Goal: Information Seeking & Learning: Learn about a topic

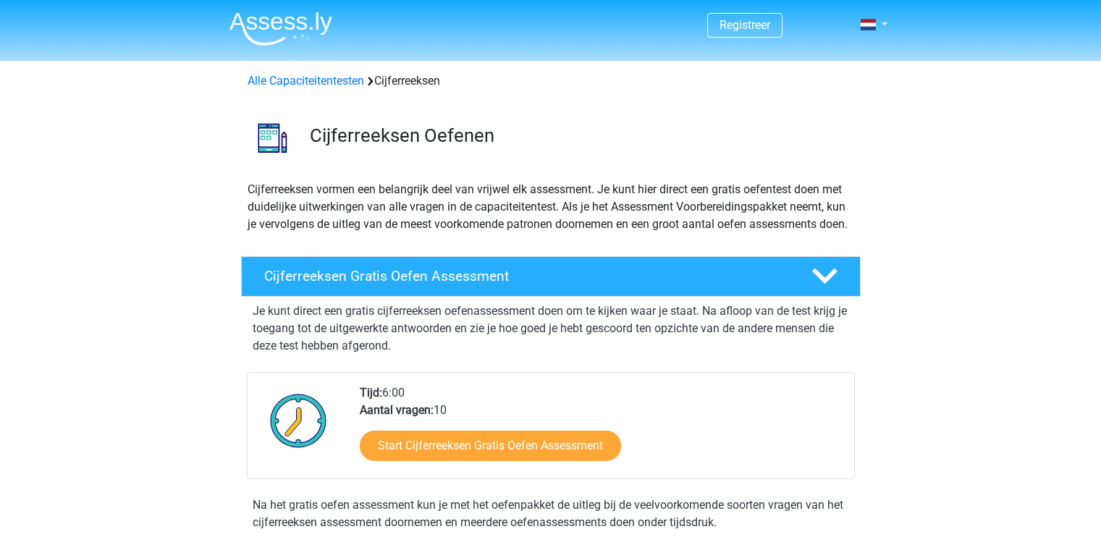
scroll to position [145, 0]
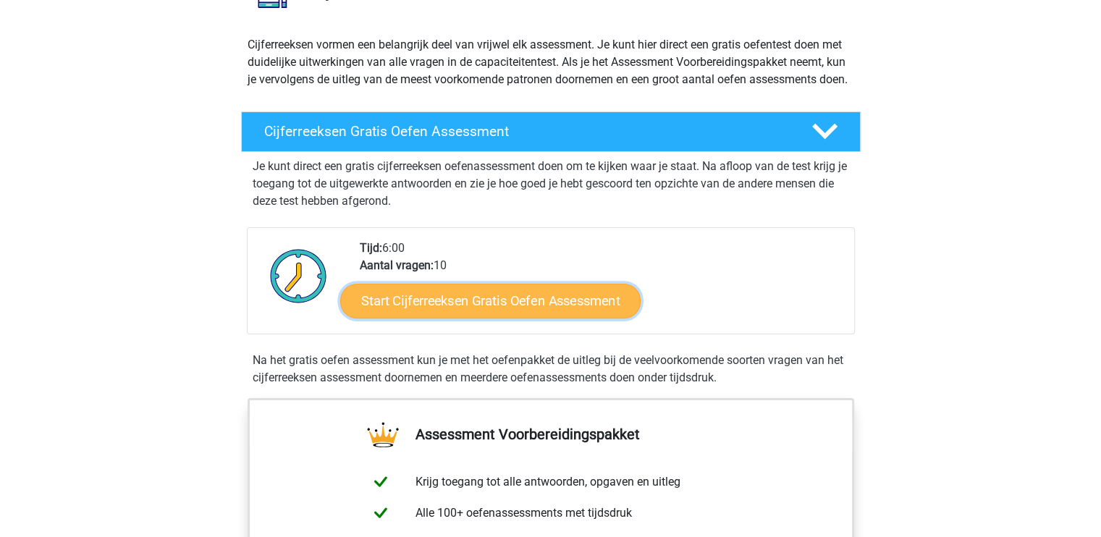
click at [498, 318] on link "Start Cijferreeksen Gratis Oefen Assessment" at bounding box center [490, 300] width 301 height 35
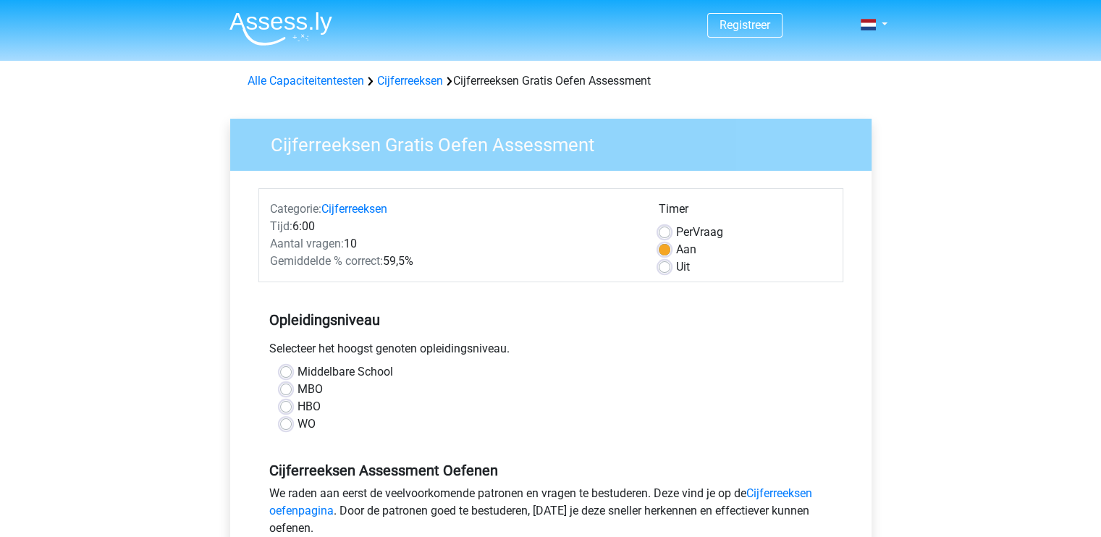
click at [298, 408] on label "HBO" at bounding box center [309, 406] width 23 height 17
click at [286, 408] on input "HBO" at bounding box center [286, 405] width 12 height 14
radio input "true"
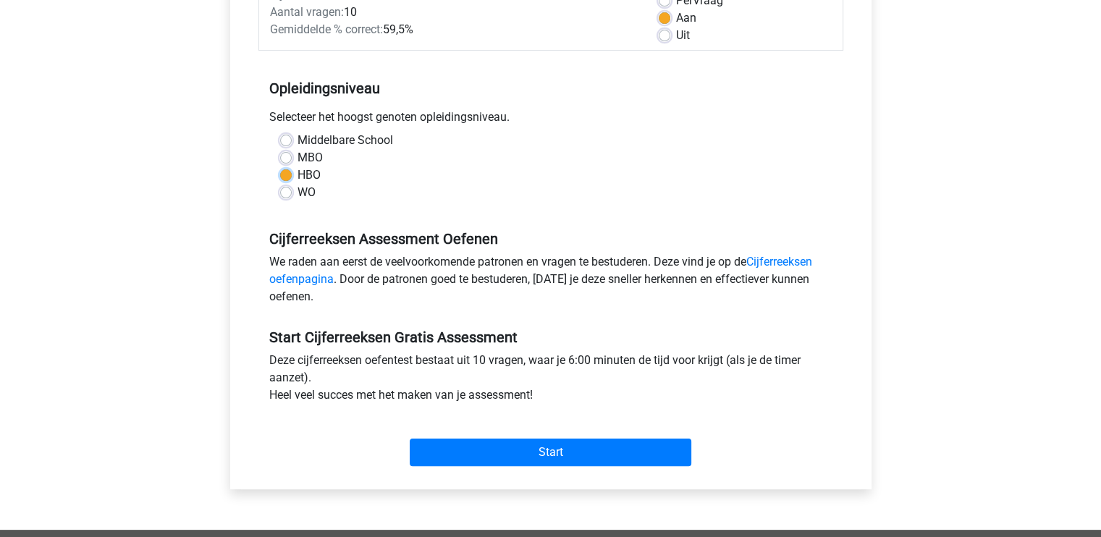
scroll to position [290, 0]
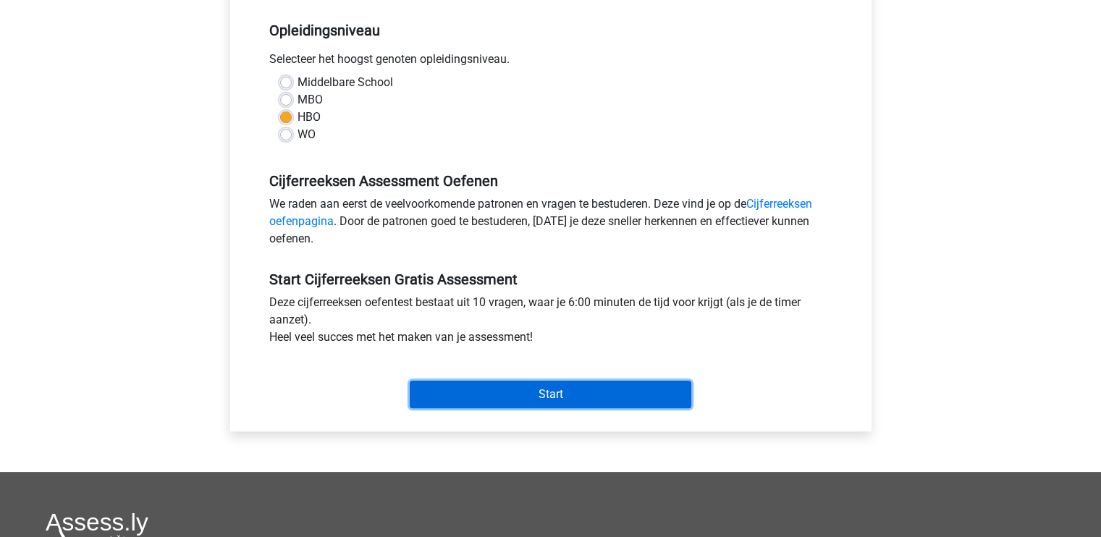
click at [563, 385] on input "Start" at bounding box center [551, 395] width 282 height 28
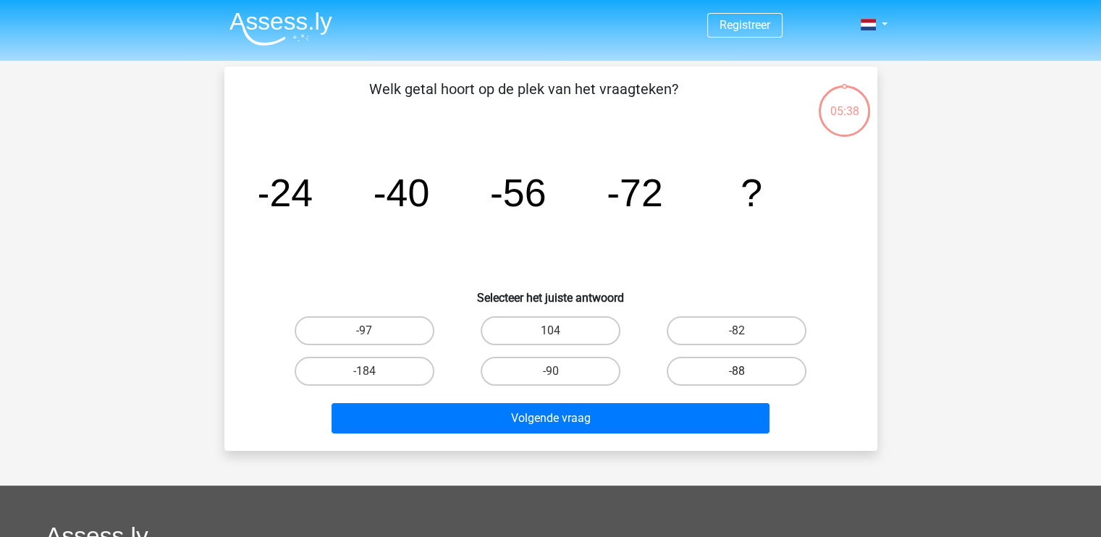
click at [745, 366] on label "-88" at bounding box center [737, 371] width 140 height 29
click at [745, 371] on input "-88" at bounding box center [741, 375] width 9 height 9
radio input "true"
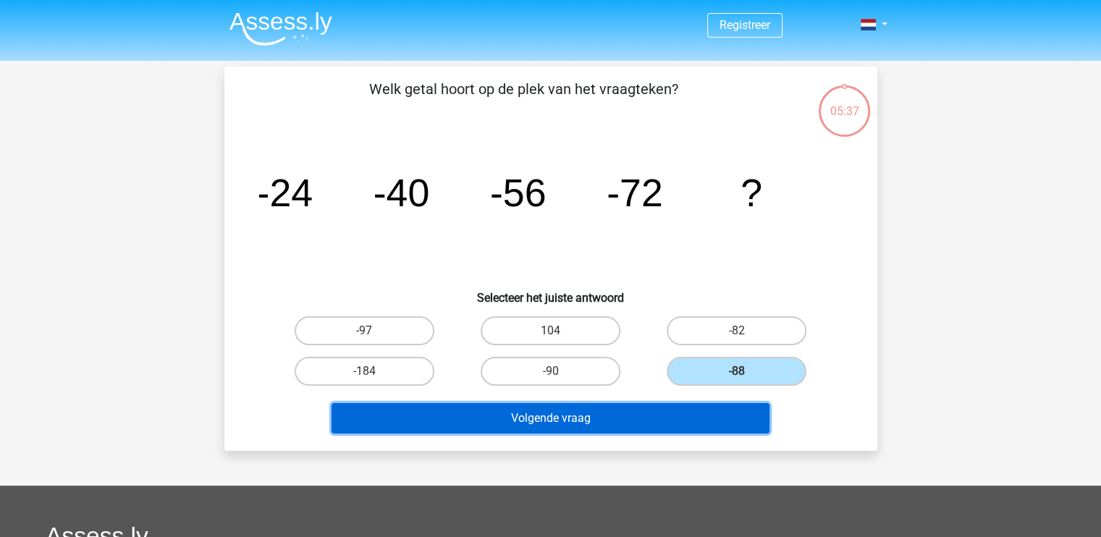
click at [697, 422] on button "Volgende vraag" at bounding box center [551, 418] width 438 height 30
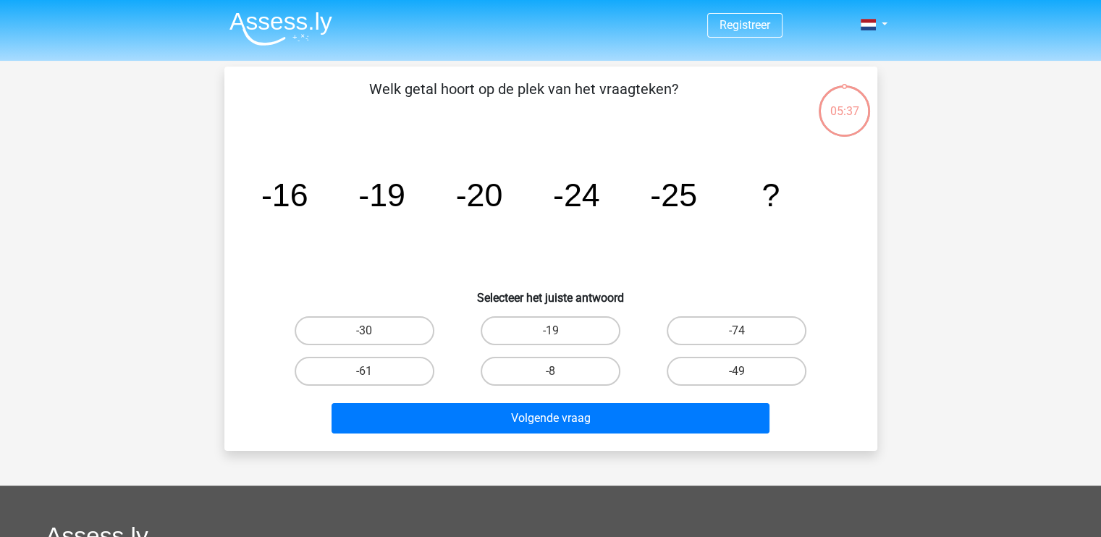
scroll to position [67, 0]
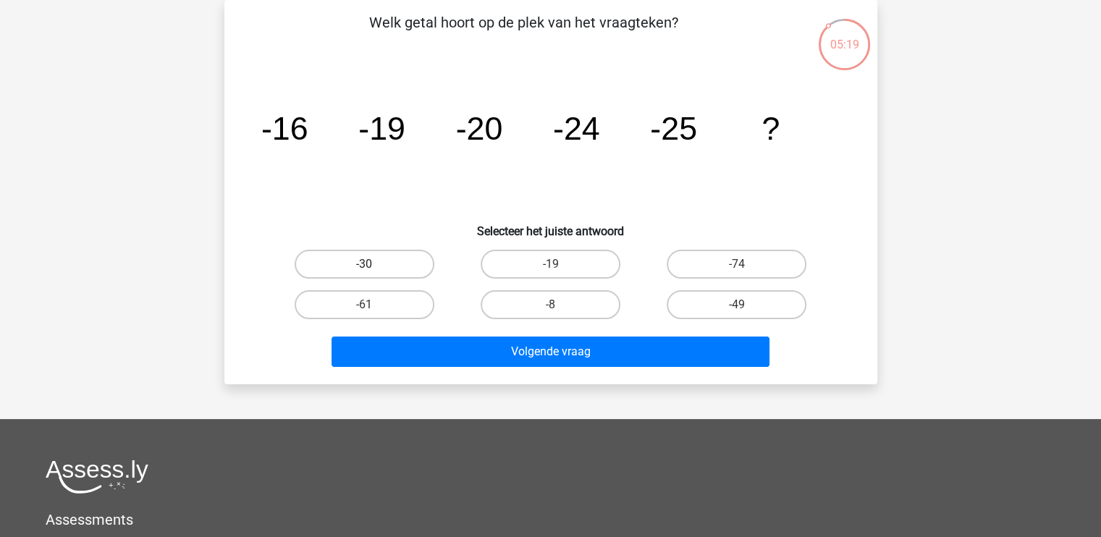
click at [379, 251] on label "-30" at bounding box center [365, 264] width 140 height 29
click at [374, 264] on input "-30" at bounding box center [368, 268] width 9 height 9
radio input "true"
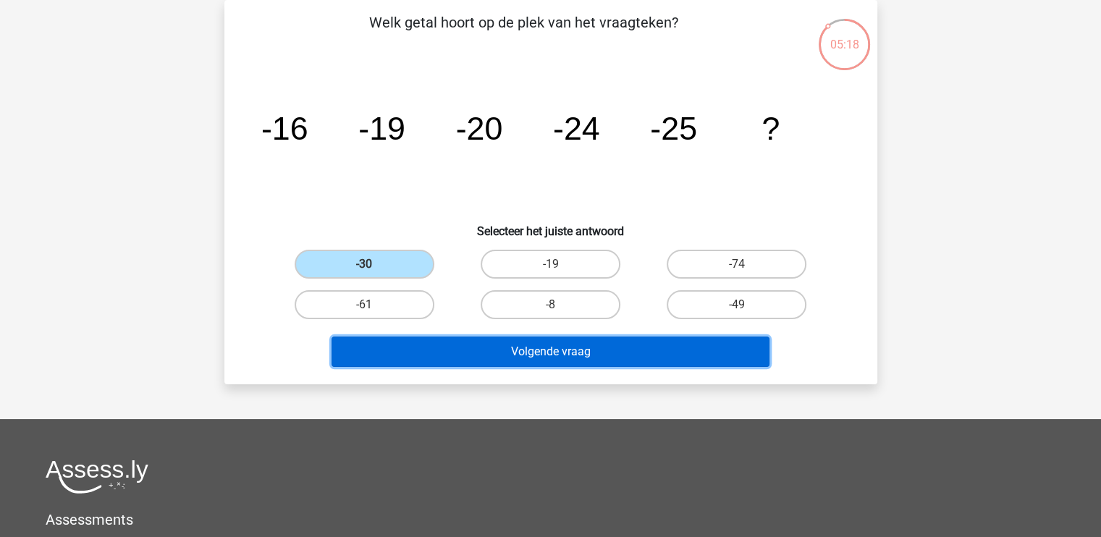
click at [528, 353] on button "Volgende vraag" at bounding box center [551, 352] width 438 height 30
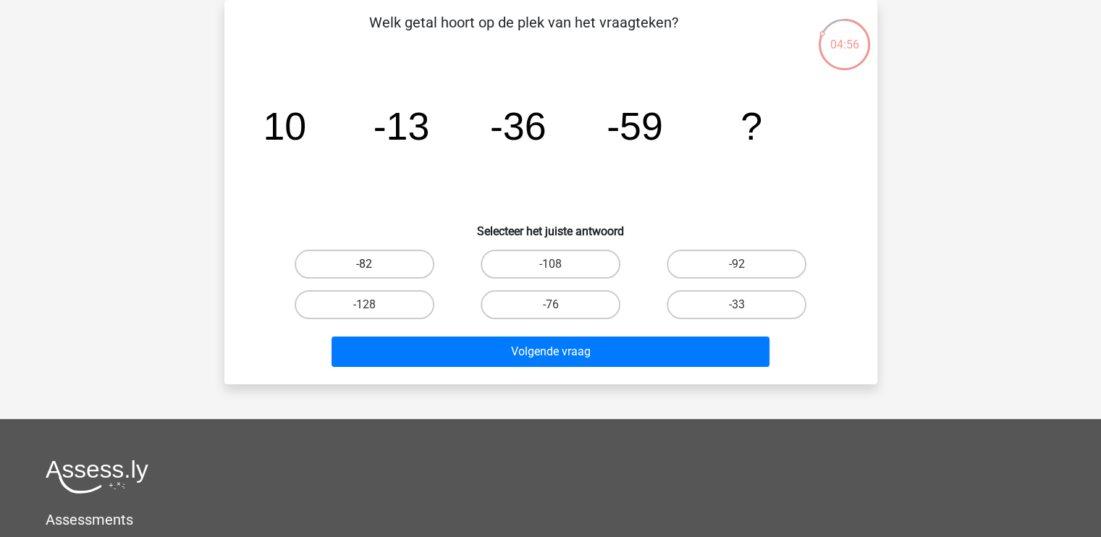
click at [415, 250] on label "-82" at bounding box center [365, 264] width 140 height 29
click at [374, 264] on input "-82" at bounding box center [368, 268] width 9 height 9
radio input "true"
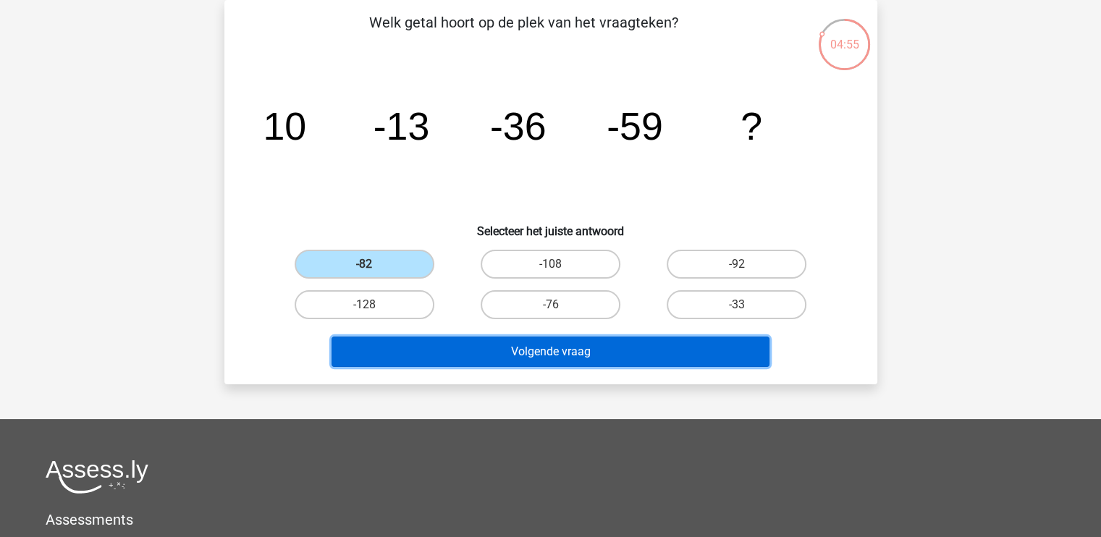
click at [621, 353] on button "Volgende vraag" at bounding box center [551, 352] width 438 height 30
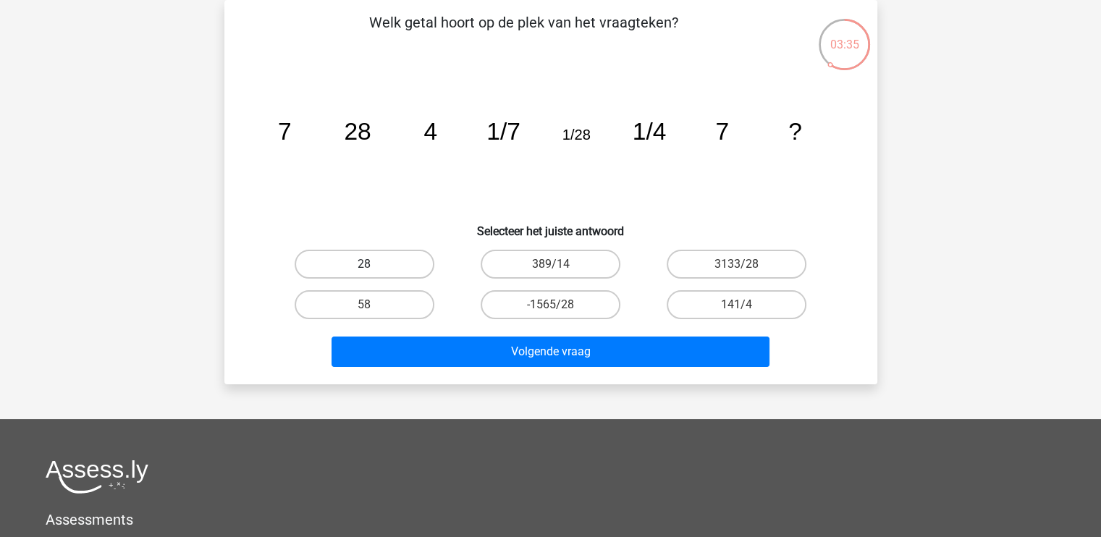
click at [383, 264] on label "28" at bounding box center [365, 264] width 140 height 29
click at [374, 264] on input "28" at bounding box center [368, 268] width 9 height 9
radio input "true"
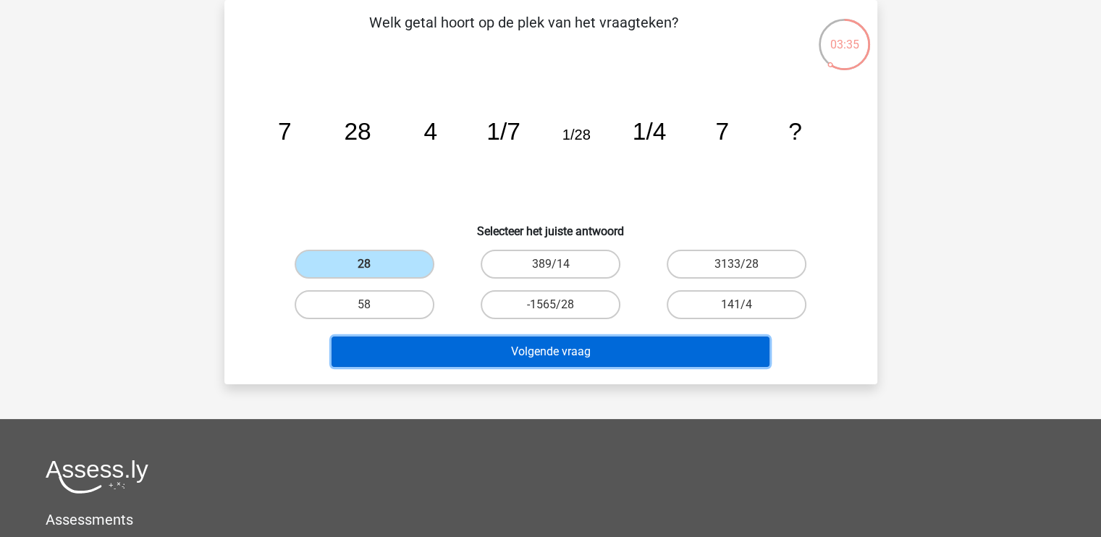
click at [479, 343] on button "Volgende vraag" at bounding box center [551, 352] width 438 height 30
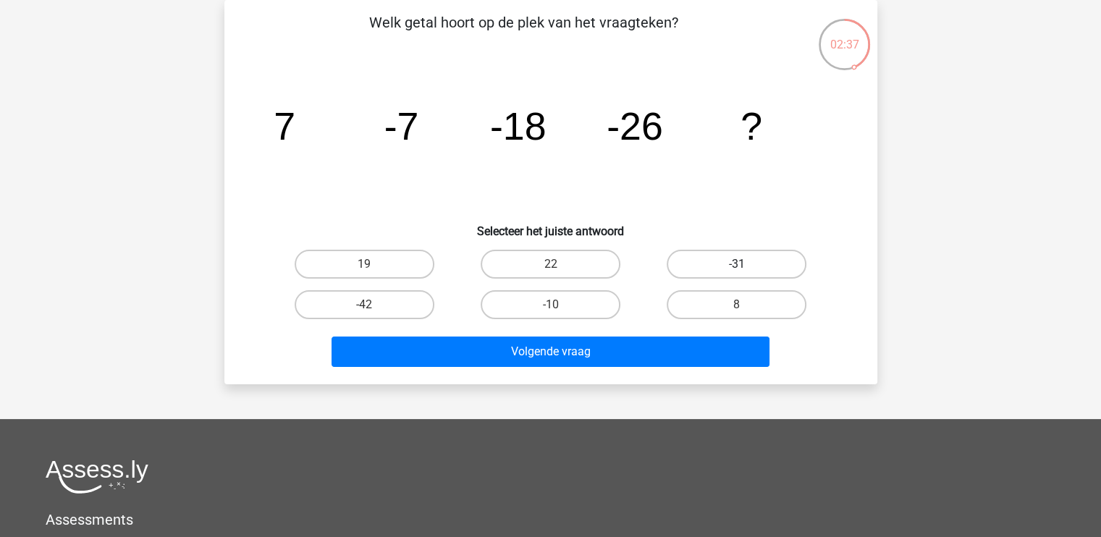
click at [754, 264] on label "-31" at bounding box center [737, 264] width 140 height 29
click at [747, 264] on input "-31" at bounding box center [741, 268] width 9 height 9
radio input "true"
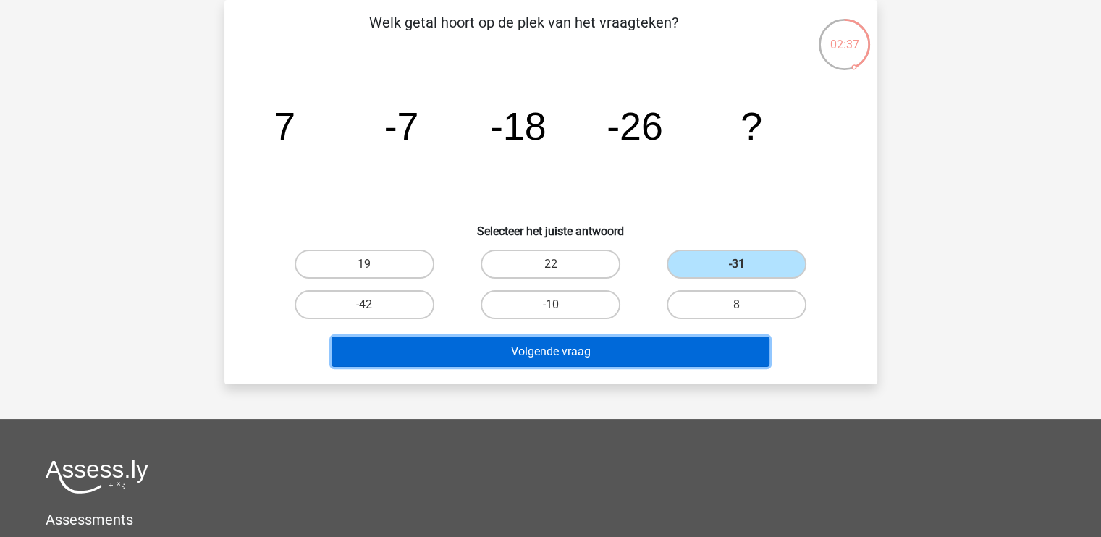
click at [670, 364] on button "Volgende vraag" at bounding box center [551, 352] width 438 height 30
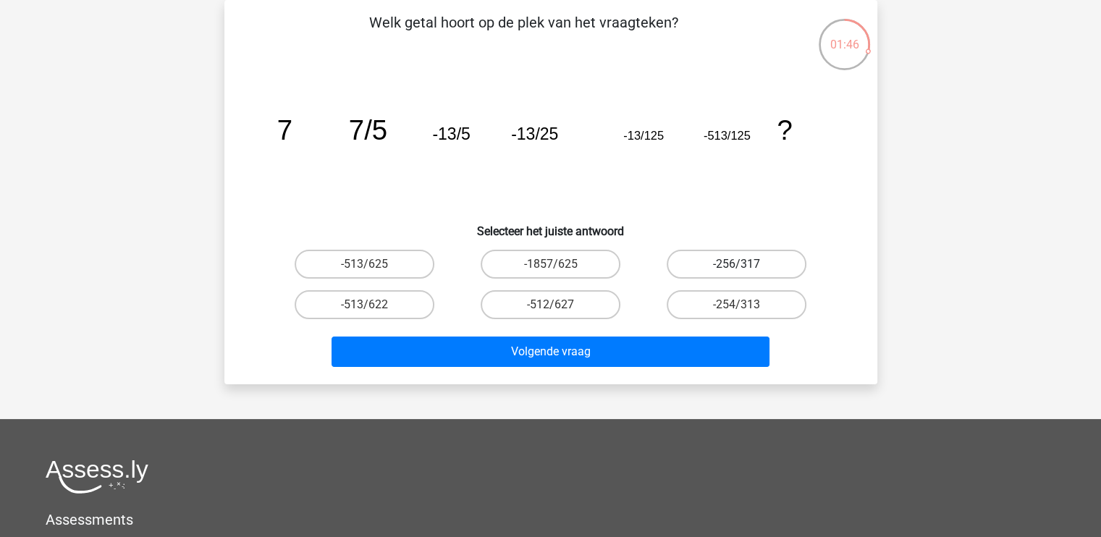
click at [732, 252] on label "-256/317" at bounding box center [737, 264] width 140 height 29
click at [737, 264] on input "-256/317" at bounding box center [741, 268] width 9 height 9
radio input "true"
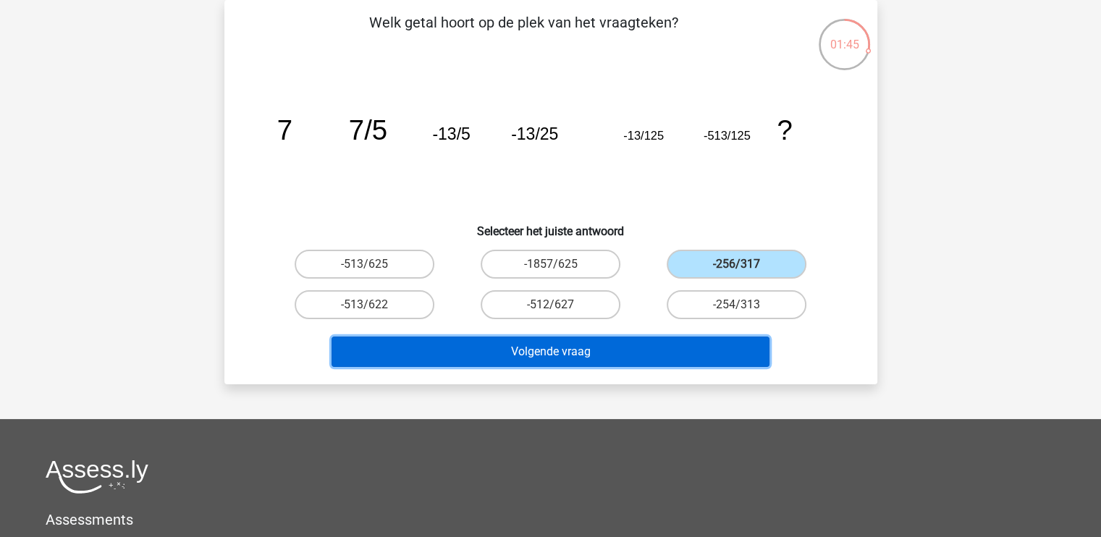
click at [675, 348] on button "Volgende vraag" at bounding box center [551, 352] width 438 height 30
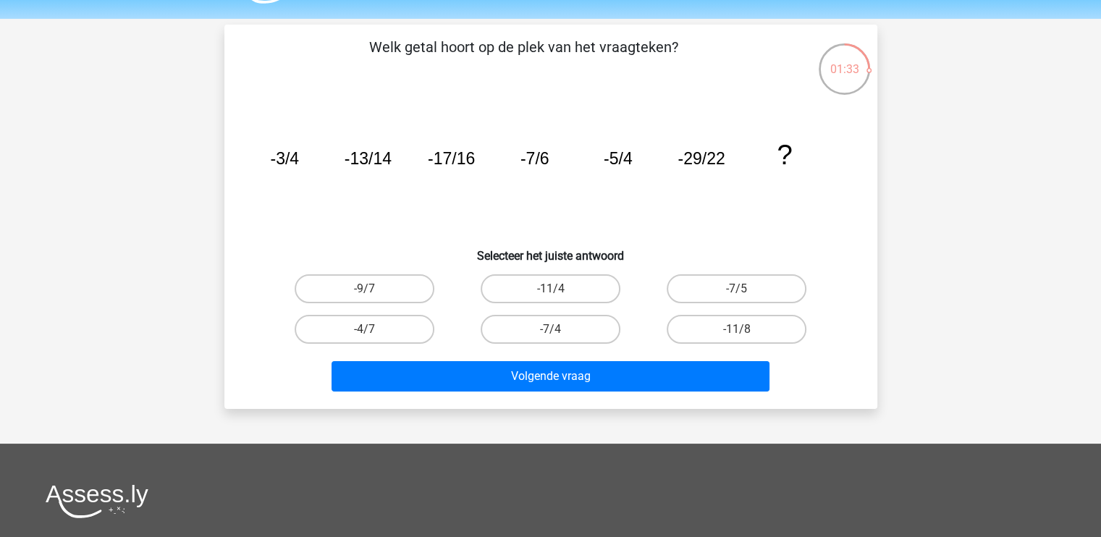
scroll to position [0, 0]
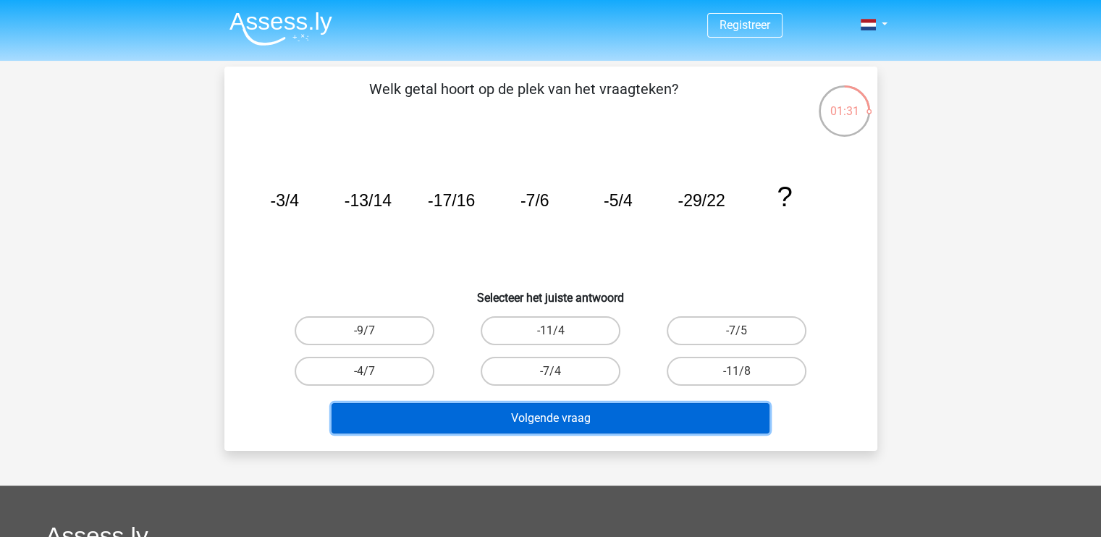
click at [564, 416] on button "Volgende vraag" at bounding box center [551, 418] width 438 height 30
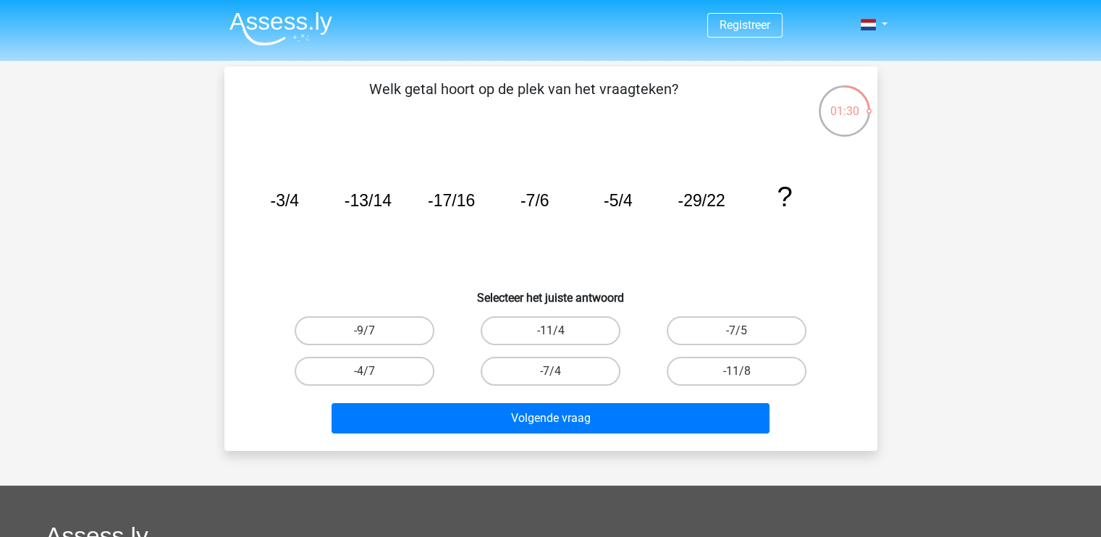
click at [356, 311] on div "-9/7" at bounding box center [365, 331] width 186 height 41
click at [371, 327] on label "-9/7" at bounding box center [365, 330] width 140 height 29
click at [371, 331] on input "-9/7" at bounding box center [368, 335] width 9 height 9
radio input "true"
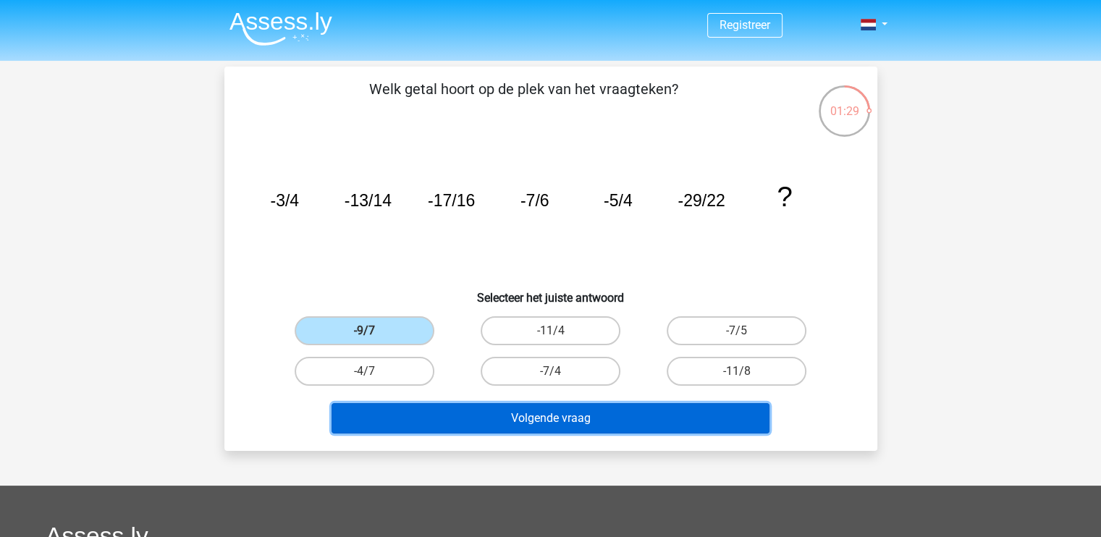
click at [463, 413] on button "Volgende vraag" at bounding box center [551, 418] width 438 height 30
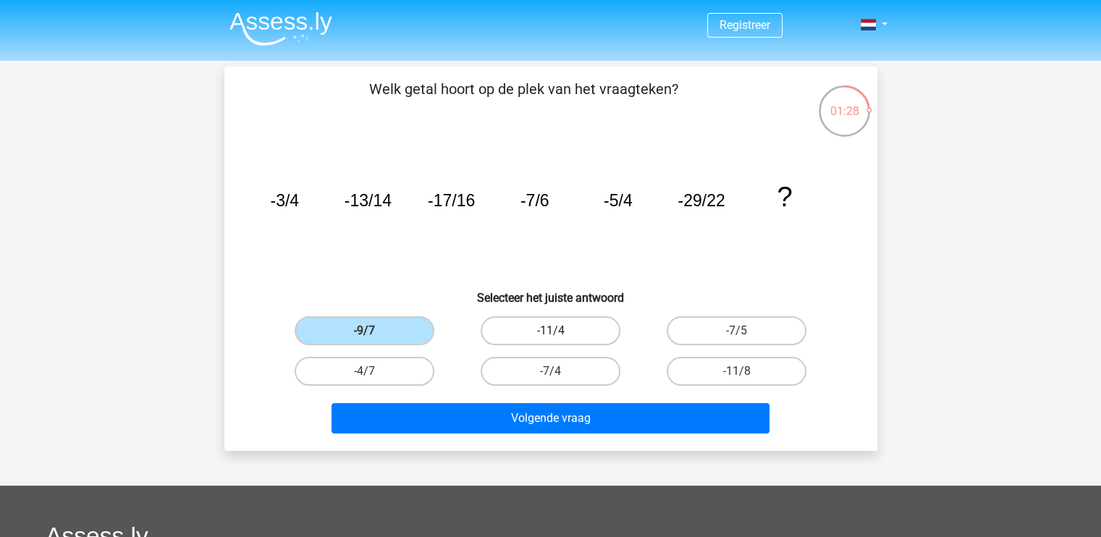
click at [495, 329] on label "-11/4" at bounding box center [551, 330] width 140 height 29
click at [550, 331] on input "-11/4" at bounding box center [554, 335] width 9 height 9
radio input "true"
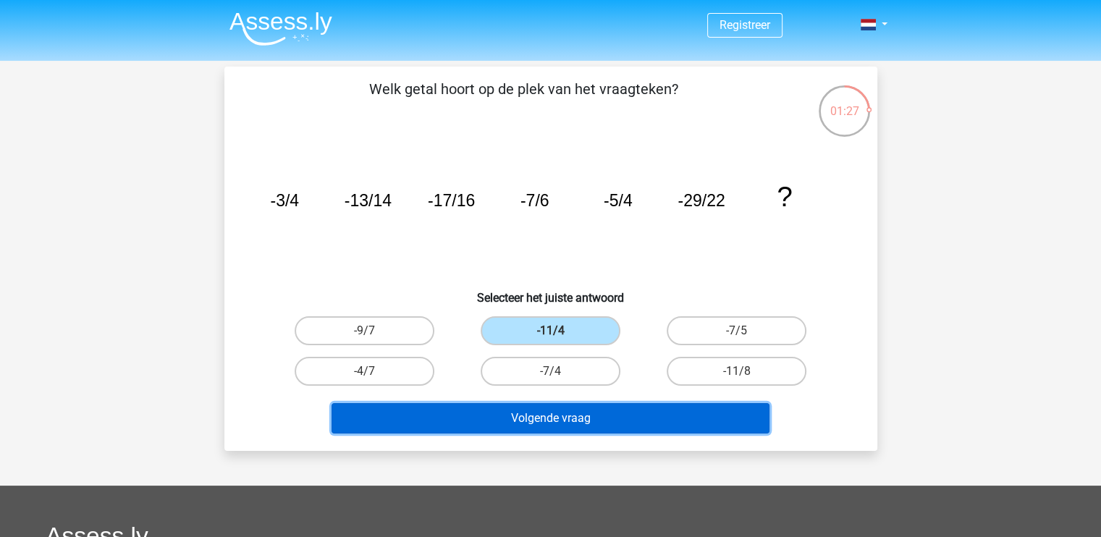
click at [501, 409] on button "Volgende vraag" at bounding box center [551, 418] width 438 height 30
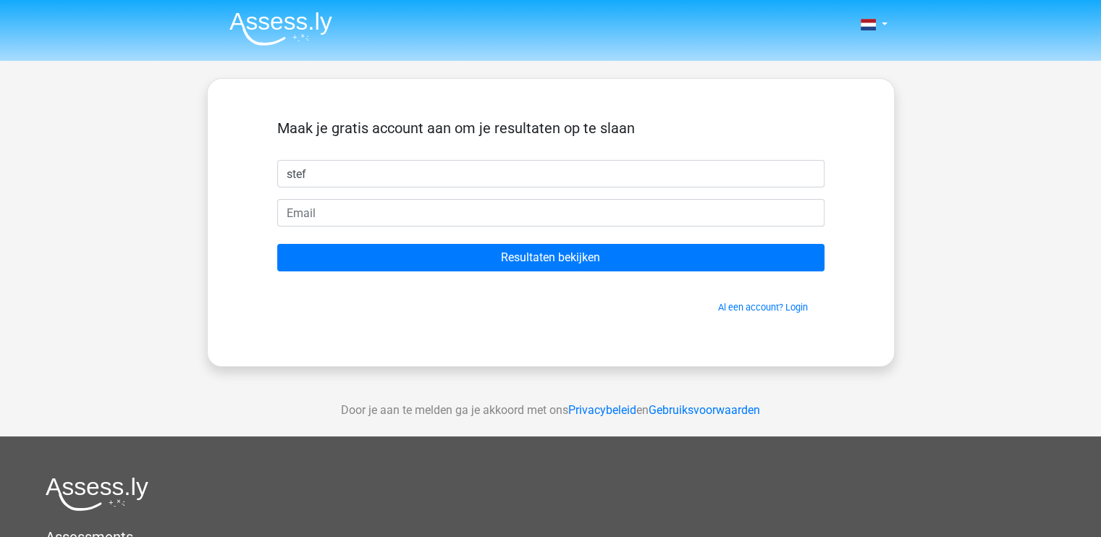
type input "Stef"
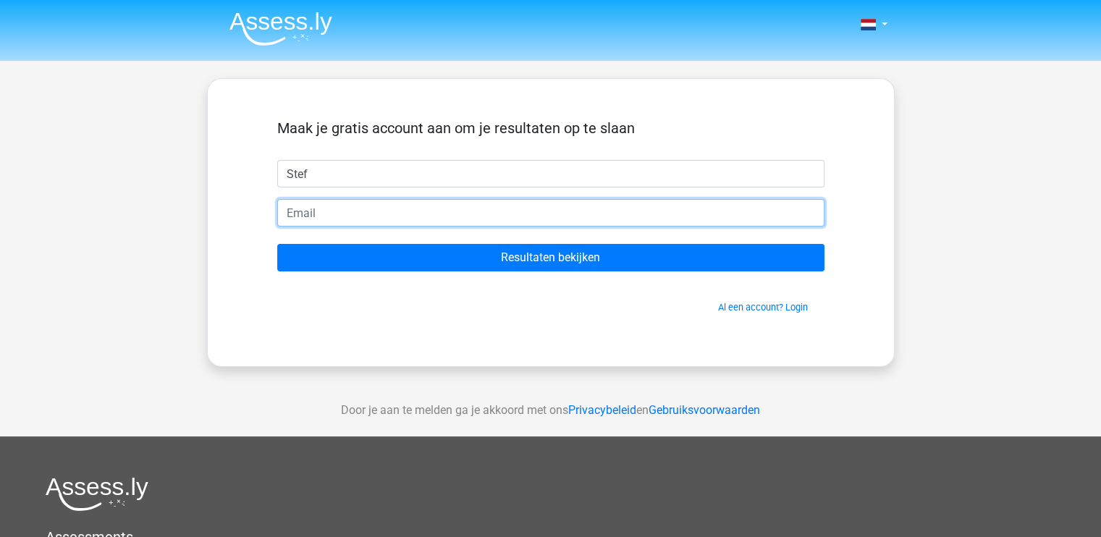
click at [379, 217] on input "email" at bounding box center [550, 213] width 547 height 28
type input "daaromstef@gmail.com"
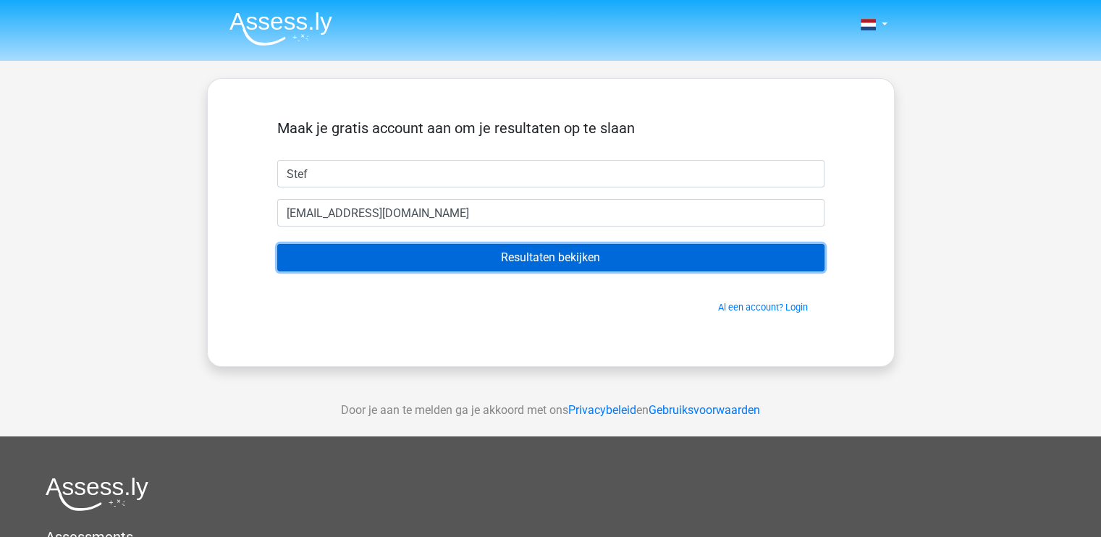
click at [462, 255] on input "Resultaten bekijken" at bounding box center [550, 258] width 547 height 28
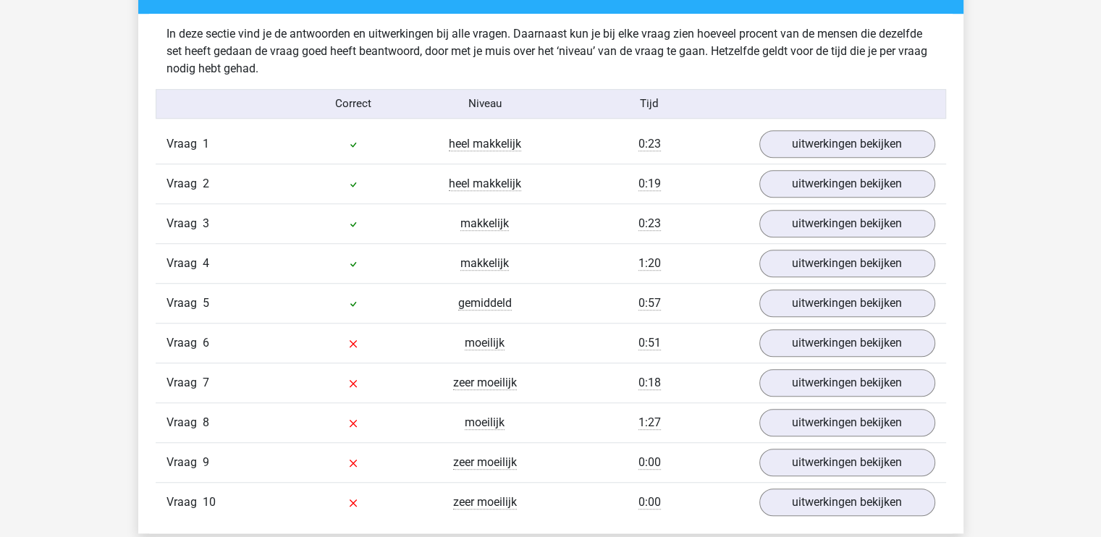
scroll to position [1159, 0]
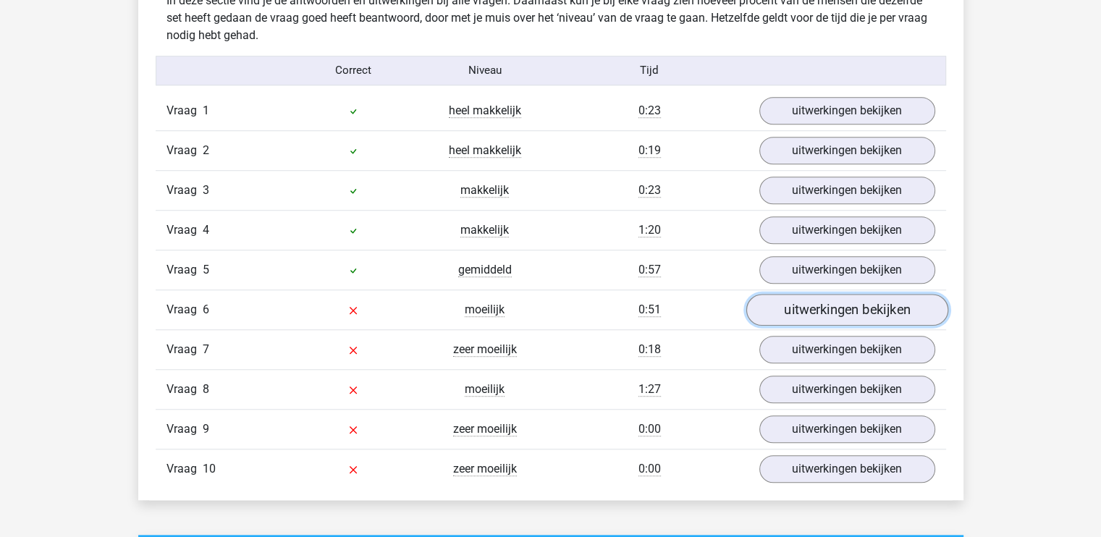
click at [849, 303] on link "uitwerkingen bekijken" at bounding box center [847, 310] width 202 height 32
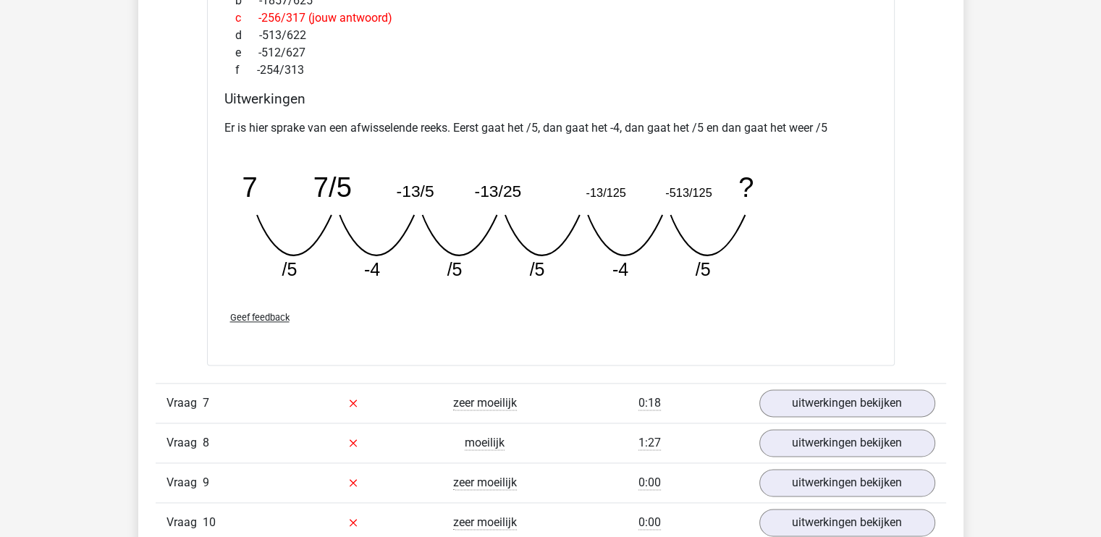
scroll to position [1810, 0]
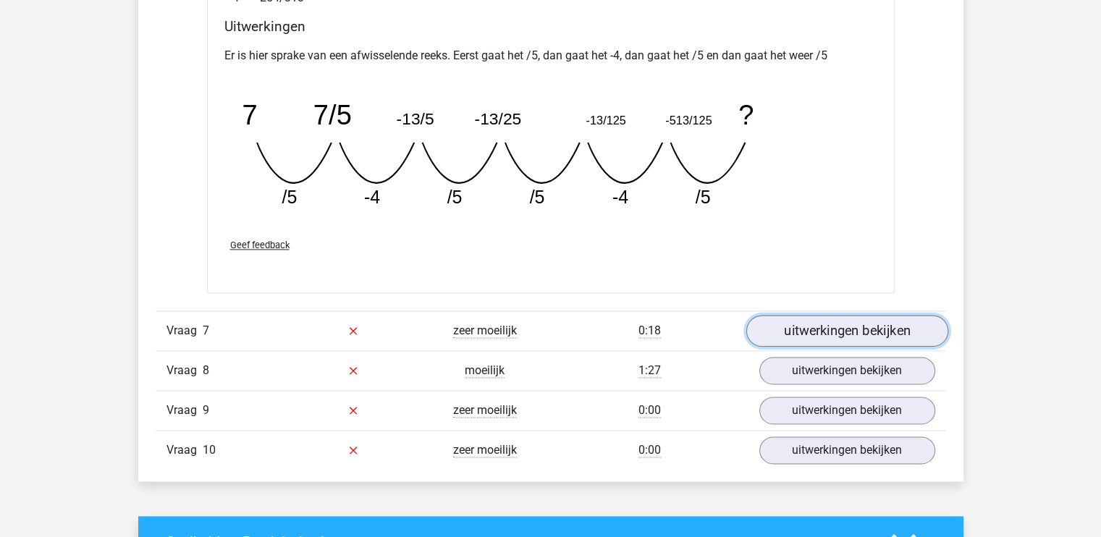
click at [867, 325] on link "uitwerkingen bekijken" at bounding box center [847, 331] width 202 height 32
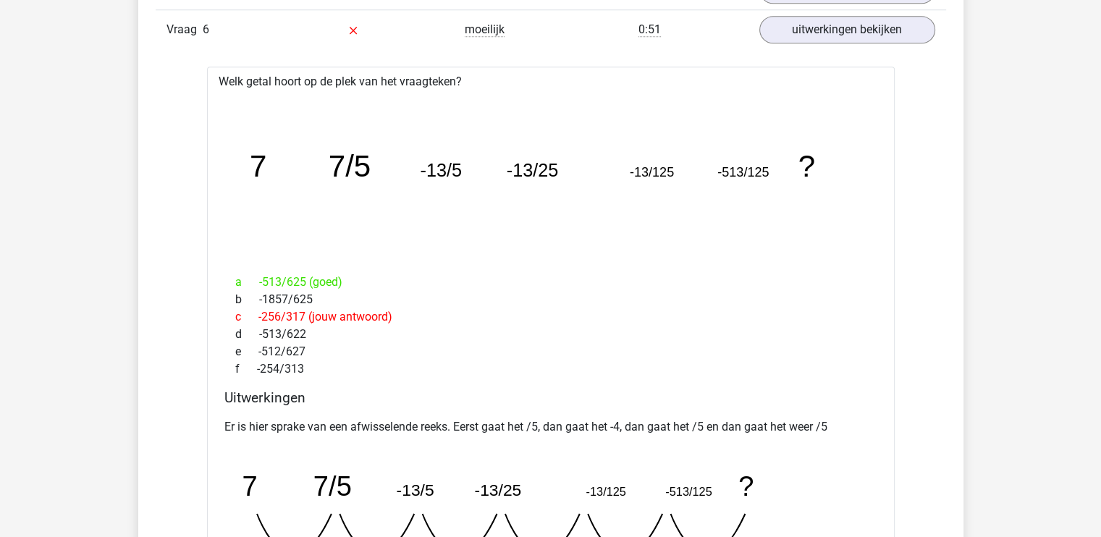
scroll to position [1303, 0]
